Goal: Transaction & Acquisition: Purchase product/service

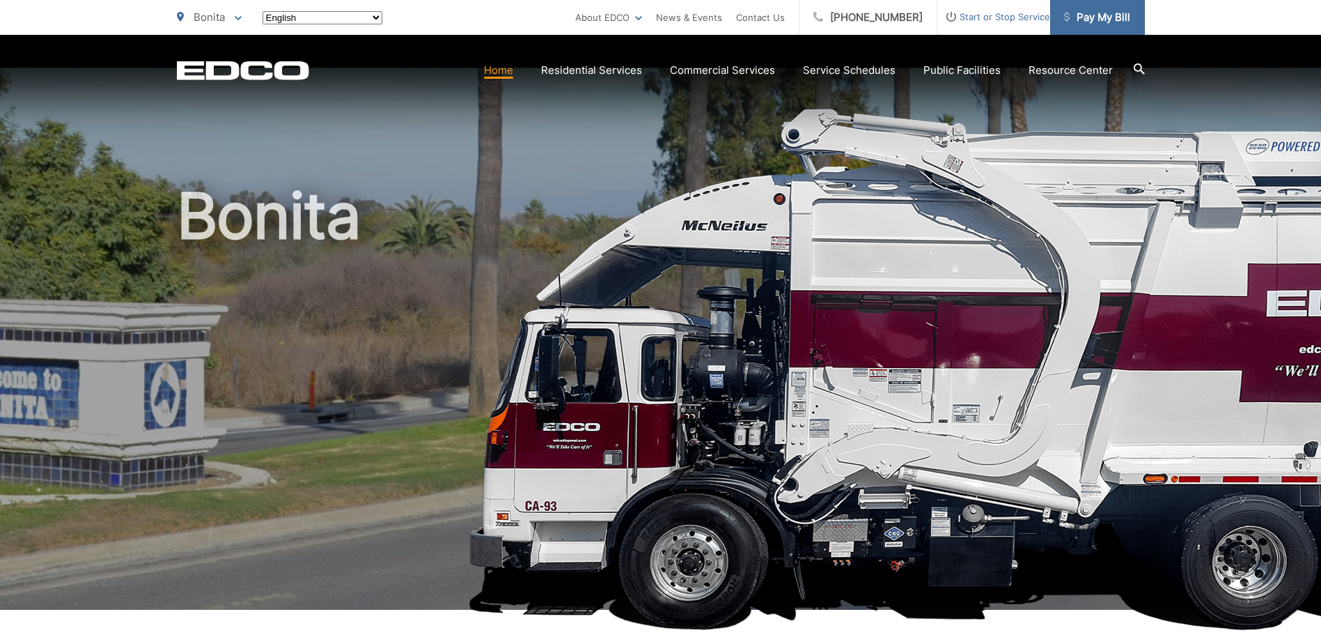
click at [1095, 14] on span "Pay My Bill" at bounding box center [1097, 17] width 66 height 17
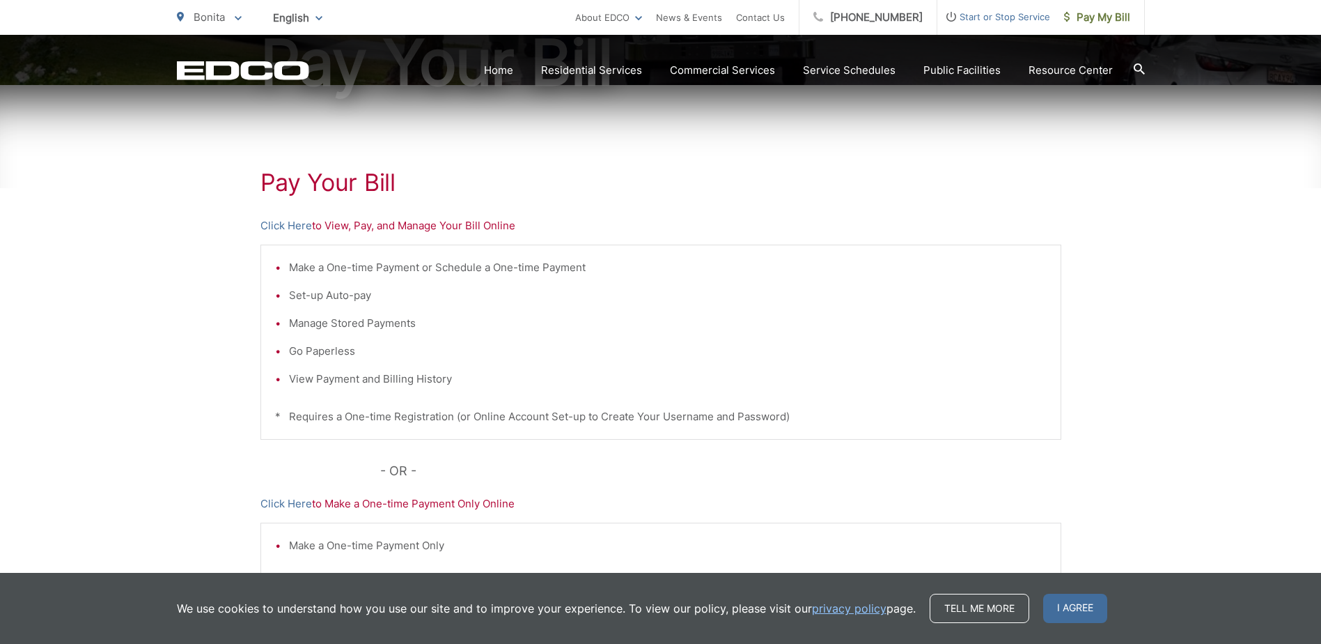
scroll to position [209, 0]
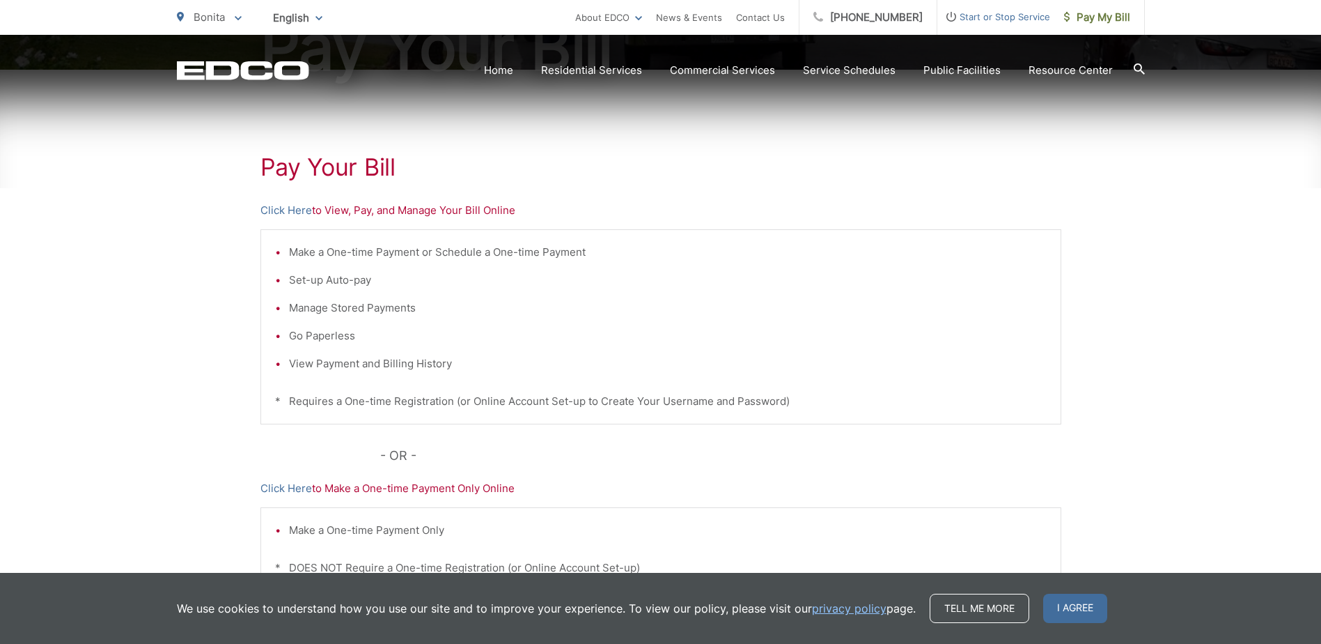
click at [559, 251] on li "Make a One-time Payment or Schedule a One-time Payment" at bounding box center [668, 252] width 758 height 17
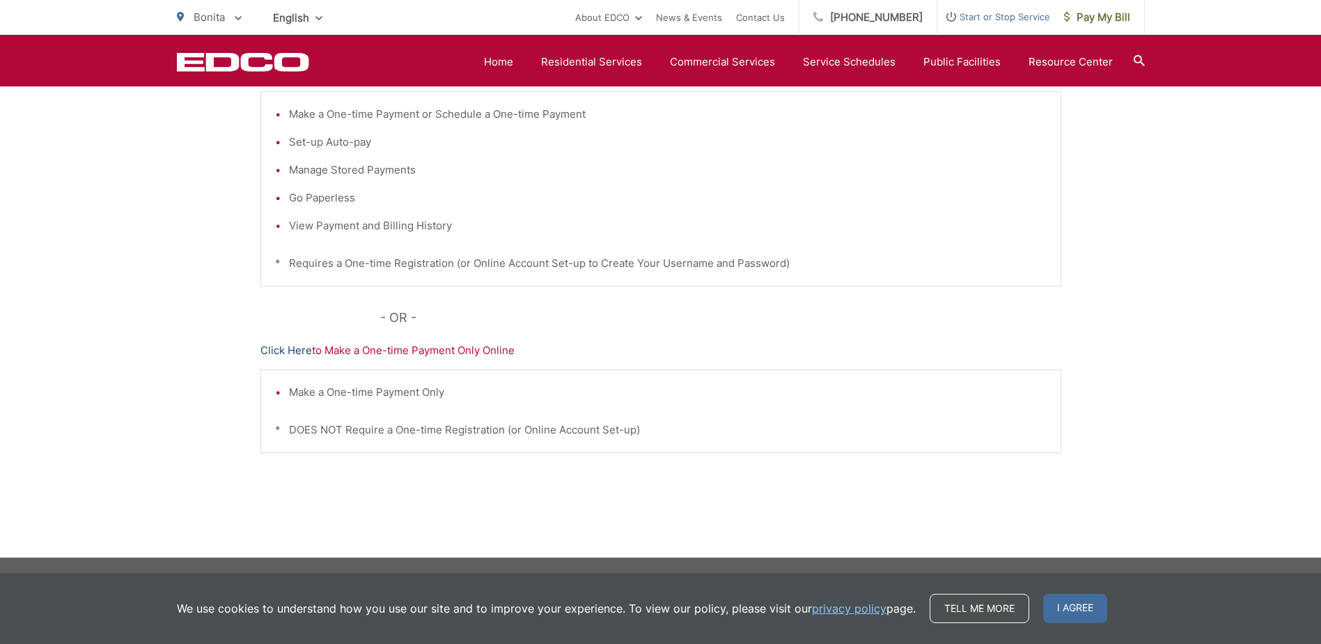
click at [282, 348] on link "Click Here" at bounding box center [286, 350] width 52 height 17
